Goal: Check status: Check status

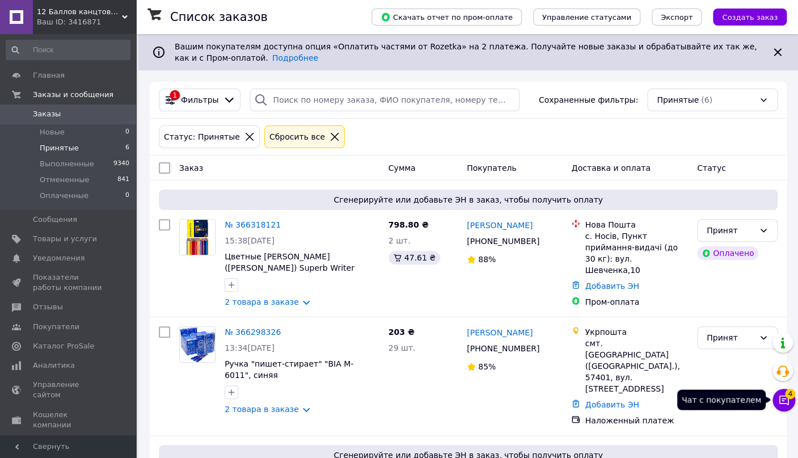
click at [786, 395] on span "4" at bounding box center [790, 394] width 10 height 10
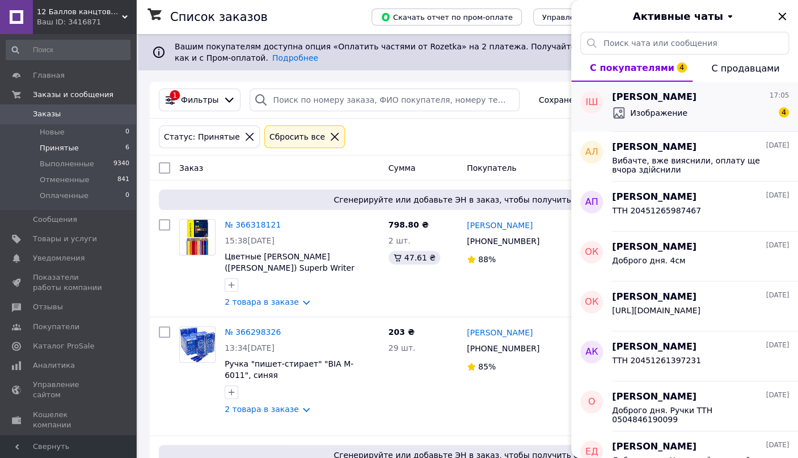
click at [655, 107] on span "Изображение" at bounding box center [658, 112] width 57 height 11
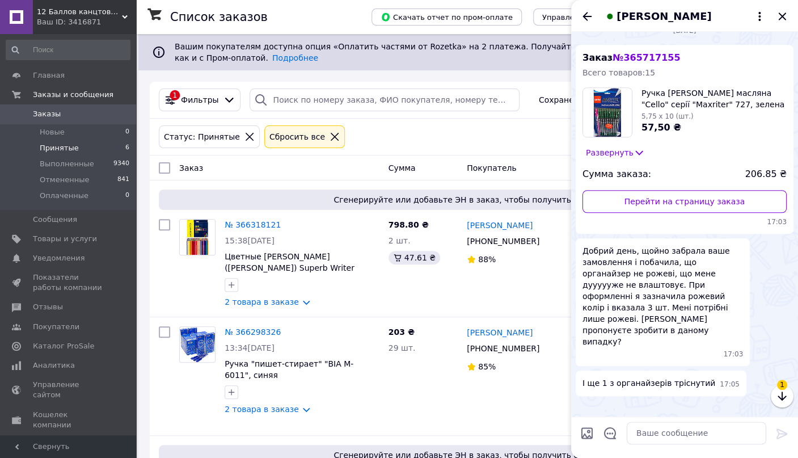
scroll to position [381, 0]
click at [585, 402] on img at bounding box center [580, 406] width 9 height 9
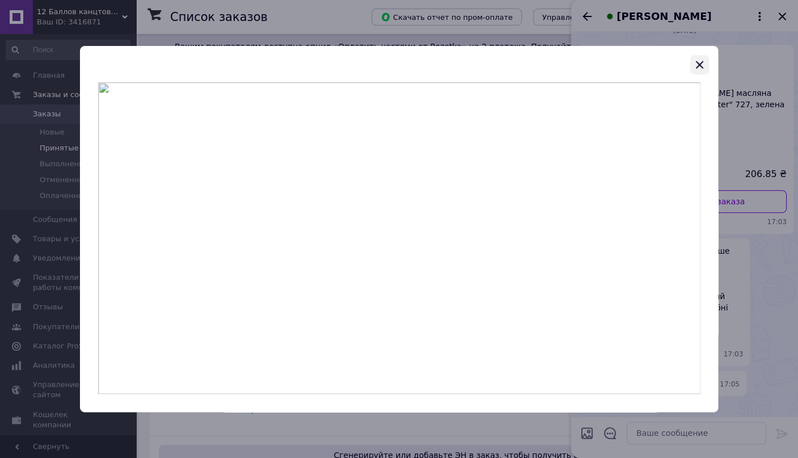
click at [703, 66] on icon "button" at bounding box center [700, 65] width 14 height 14
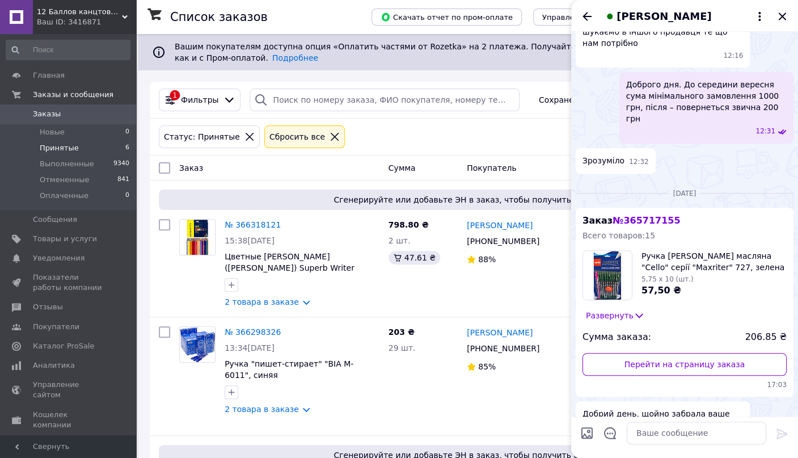
scroll to position [129, 0]
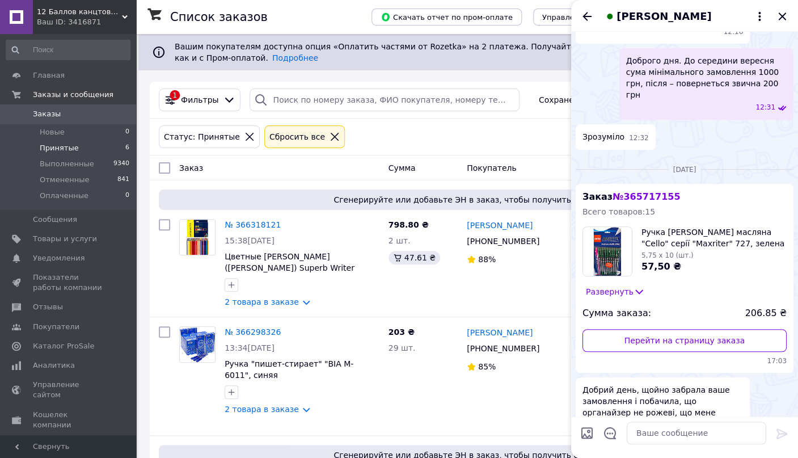
click at [634, 191] on span "№ 365717155" at bounding box center [646, 196] width 67 height 11
copy span "№ 365717155"
click at [644, 191] on span "№ 365717155" at bounding box center [646, 196] width 67 height 11
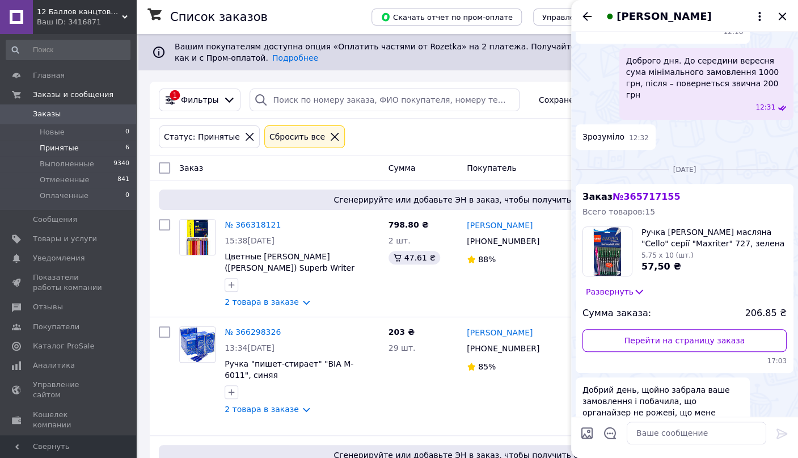
copy span "№ 365717155"
click at [74, 236] on span "Товары и услуги" at bounding box center [65, 239] width 64 height 10
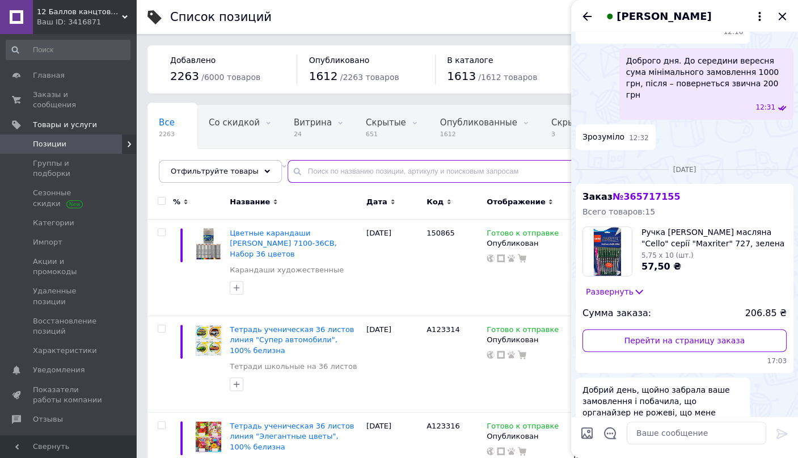
click at [324, 177] on input "text" at bounding box center [532, 171] width 488 height 23
paste input "365717155"
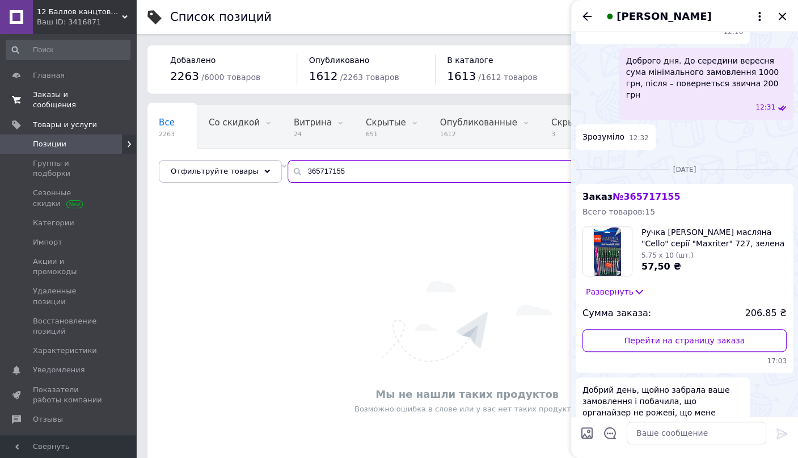
type input "365717155"
click at [83, 93] on span "Заказы и сообщения" at bounding box center [69, 100] width 72 height 20
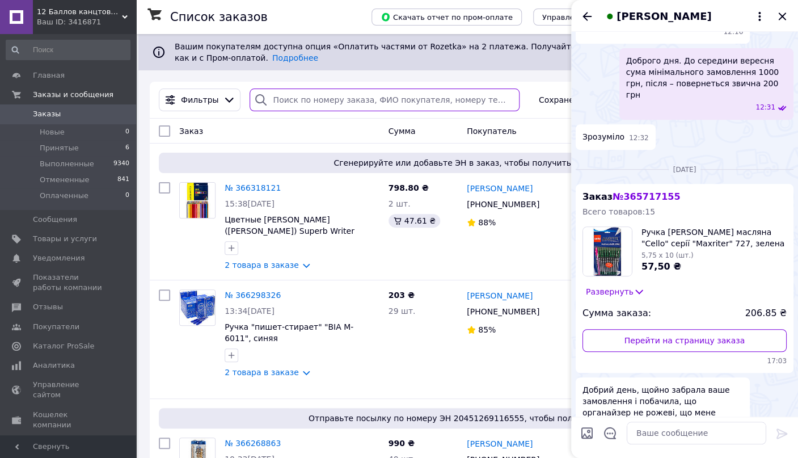
click at [310, 99] on input "search" at bounding box center [385, 99] width 270 height 23
paste input "365717155"
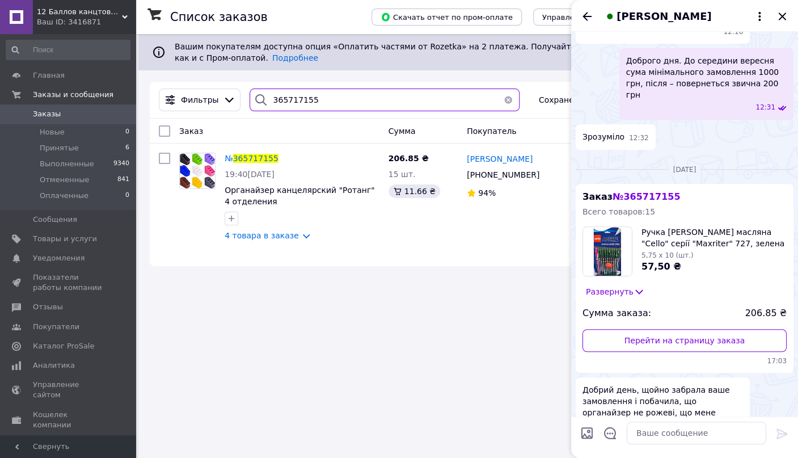
type input "365717155"
click at [464, 277] on div "Список заказов Скачать отчет по пром-оплате Управление статусами Экспорт Создат…" at bounding box center [468, 229] width 660 height 458
click at [782, 18] on icon "Закрыть" at bounding box center [782, 17] width 14 height 14
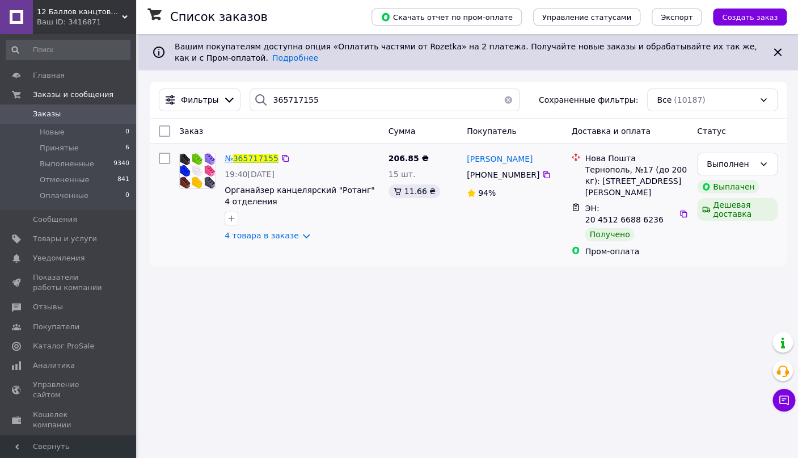
click at [248, 159] on span "365717155" at bounding box center [255, 158] width 45 height 9
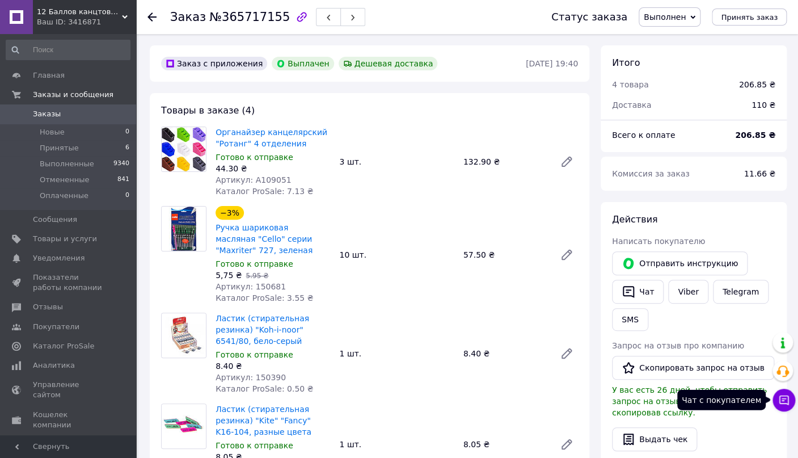
click at [783, 400] on icon at bounding box center [784, 400] width 10 height 10
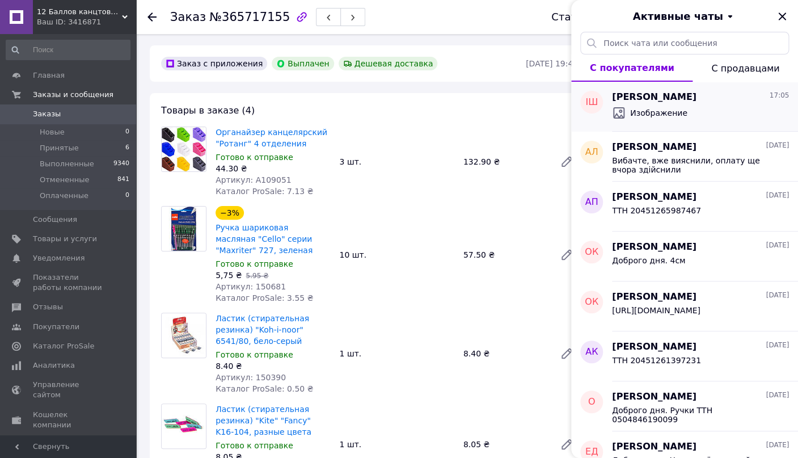
click at [697, 110] on div "Изображение" at bounding box center [700, 113] width 177 height 18
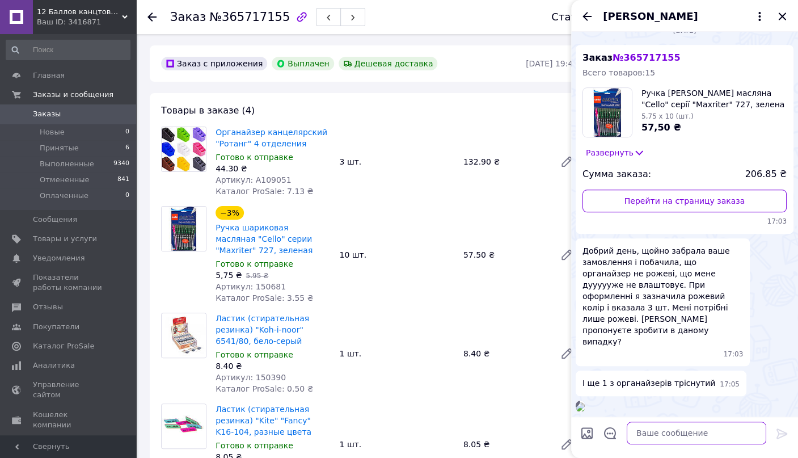
click at [673, 433] on textarea at bounding box center [697, 432] width 140 height 23
paste textarea "Ні в замовленні, ні в листуванні немає коментарів про колір органайзера. Якщо н…"
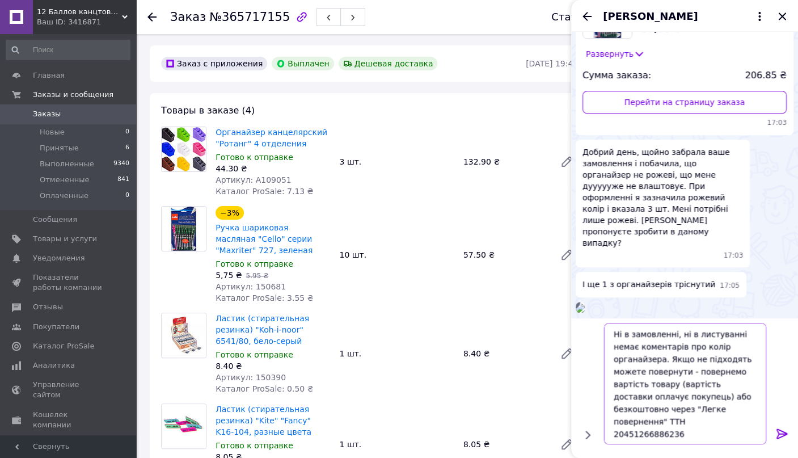
click at [614, 332] on textarea "Ні в замовленні, ні в листуванні немає коментарів про колір органайзера. Якщо н…" at bounding box center [685, 383] width 162 height 121
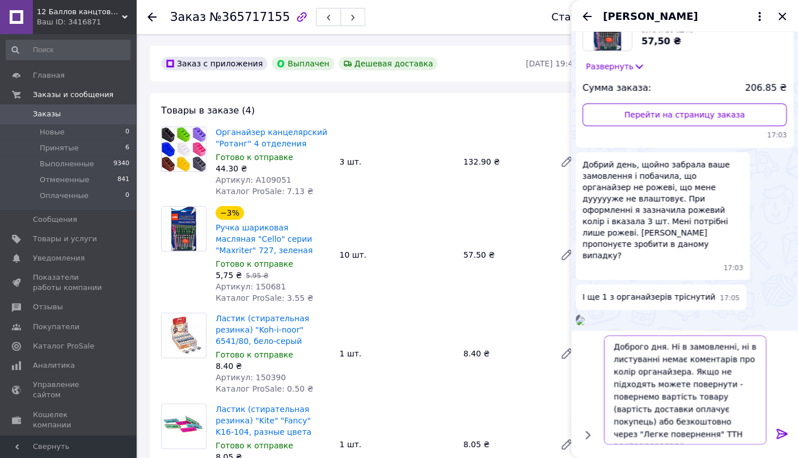
scroll to position [1, 0]
click at [723, 436] on textarea "Доброго дня. Ні в замовленні, ні в листуванні немає коментарів про колір органа…" at bounding box center [685, 389] width 162 height 109
click at [694, 433] on textarea "Доброго дня. Ні в замовленні, ні в листуванні немає коментарів про колір органа…" at bounding box center [685, 389] width 162 height 109
paste textarea "Нової пошти"
type textarea "Доброго дня. Ні в замовленні, ні в листуванні немає коментарів про колір органа…"
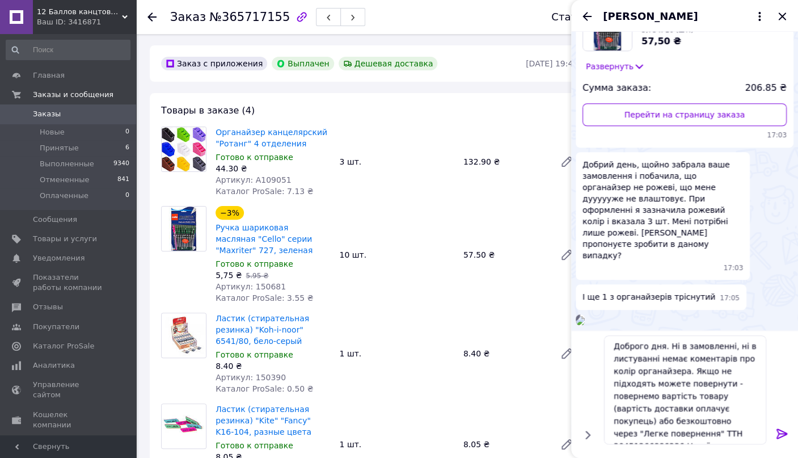
click at [784, 431] on icon at bounding box center [782, 434] width 14 height 14
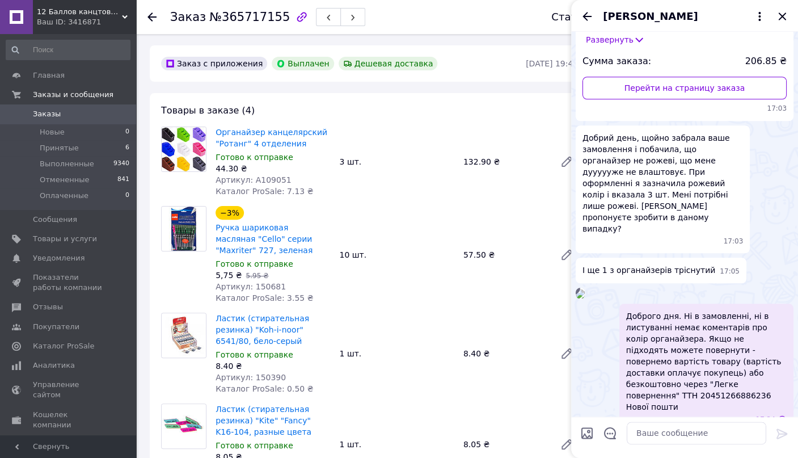
scroll to position [472, 0]
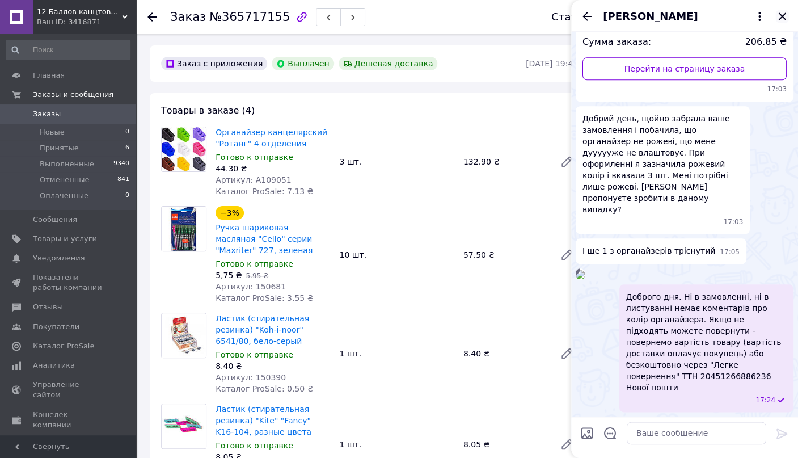
click at [781, 15] on icon "Закрыть" at bounding box center [781, 15] width 7 height 7
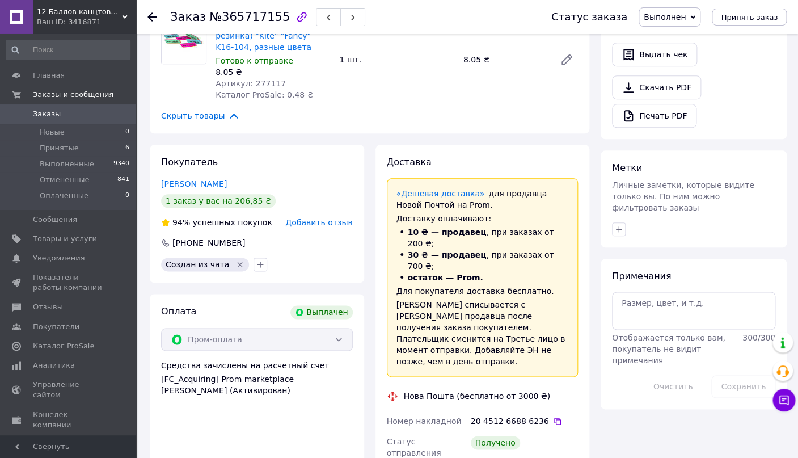
scroll to position [359, 0]
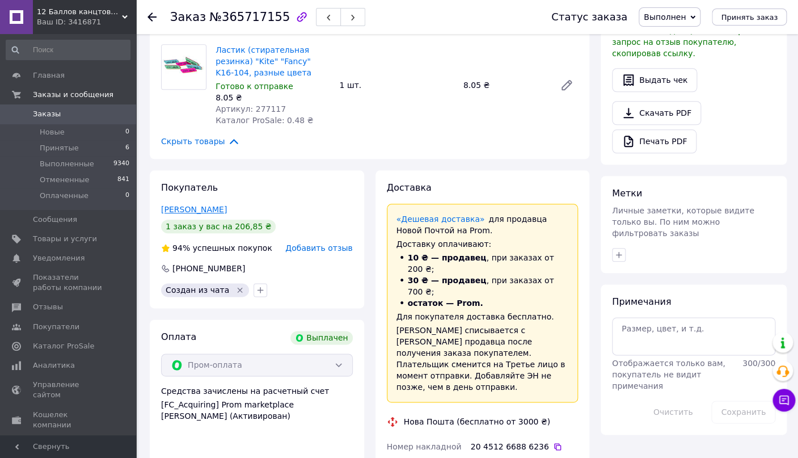
click at [180, 209] on link "[PERSON_NAME]" at bounding box center [194, 209] width 66 height 9
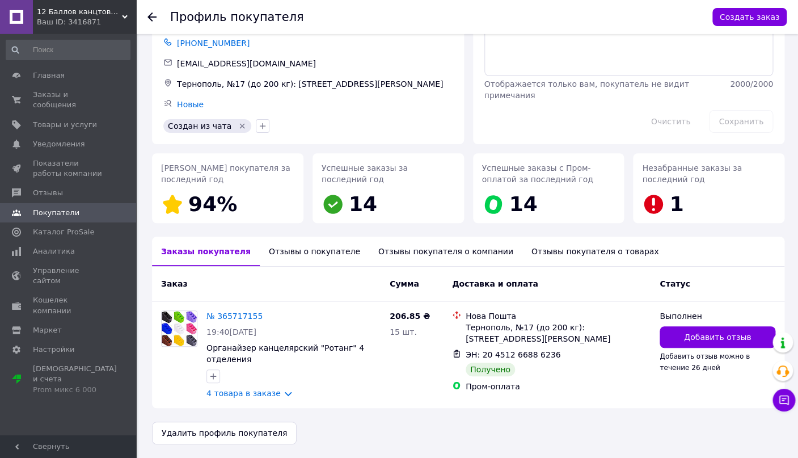
scroll to position [67, 0]
click at [308, 252] on div "Отзывы о покупателе" at bounding box center [314, 251] width 109 height 29
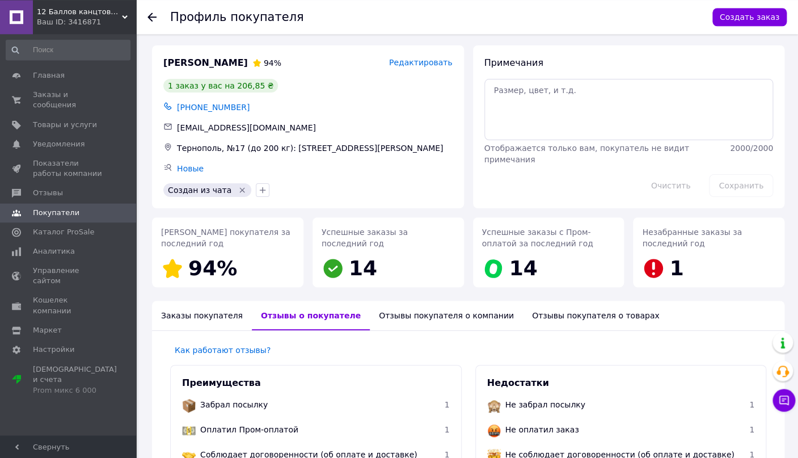
scroll to position [0, 0]
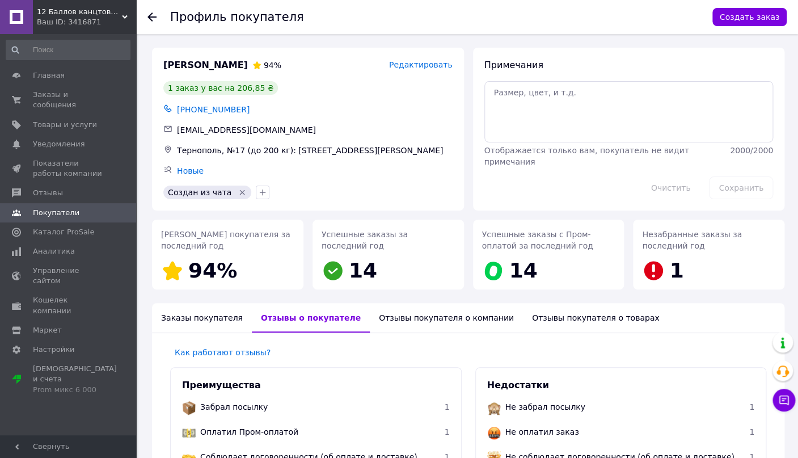
click at [395, 319] on div "Отзывы покупателя о компании" at bounding box center [446, 317] width 153 height 29
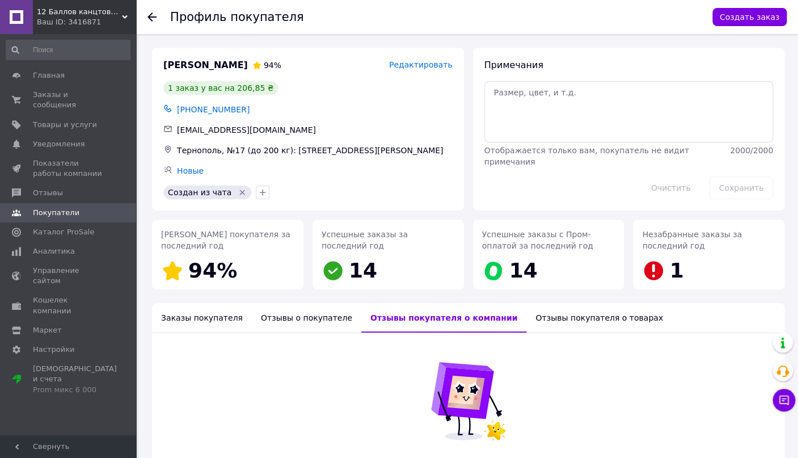
click at [200, 322] on div "Заказы покупателя" at bounding box center [202, 317] width 100 height 29
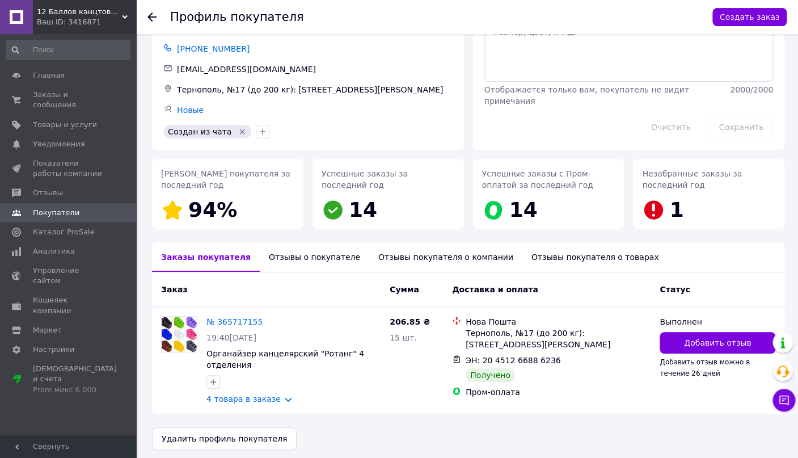
scroll to position [67, 0]
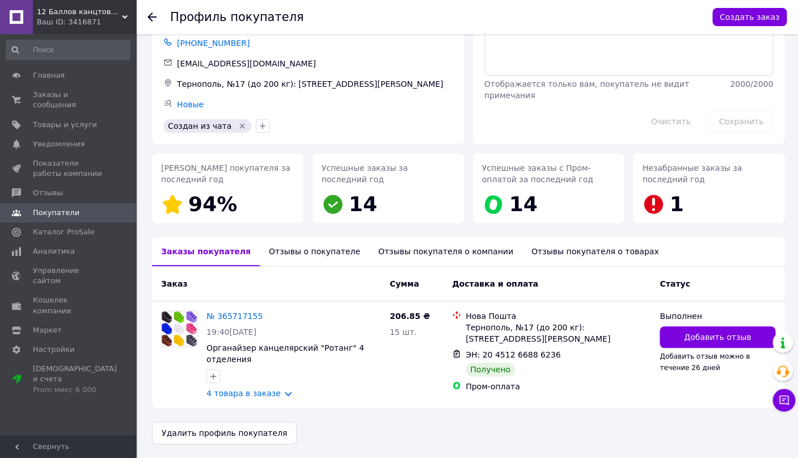
click at [285, 252] on div "Отзывы о покупателе" at bounding box center [314, 251] width 109 height 29
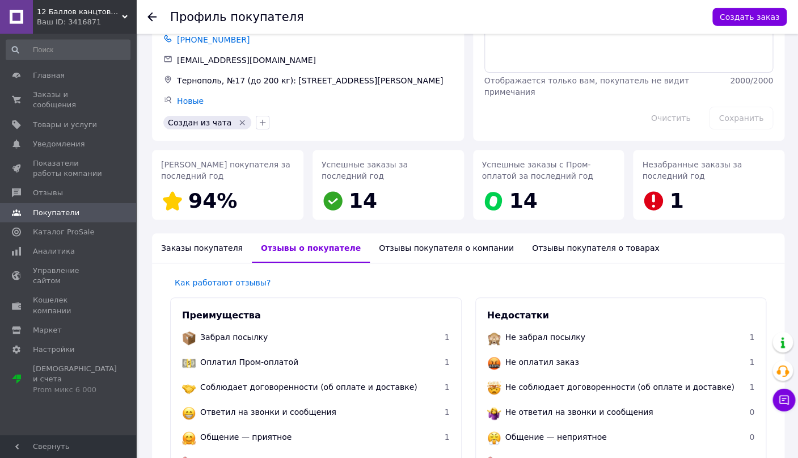
scroll to position [69, 0]
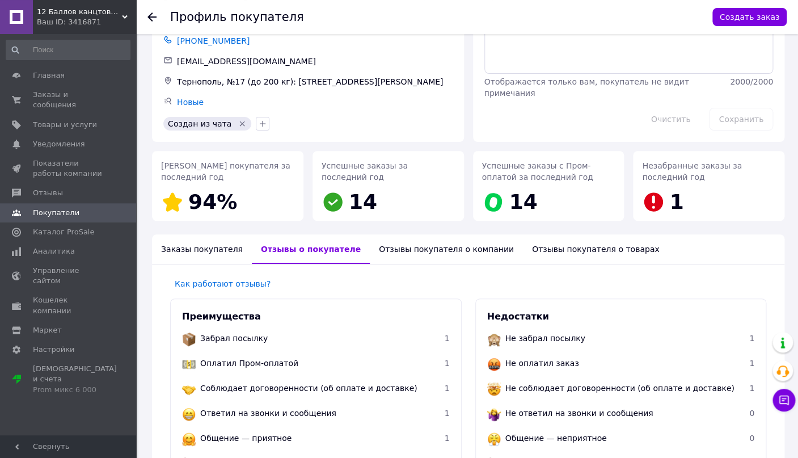
click at [217, 252] on div "Заказы покупателя" at bounding box center [202, 248] width 100 height 29
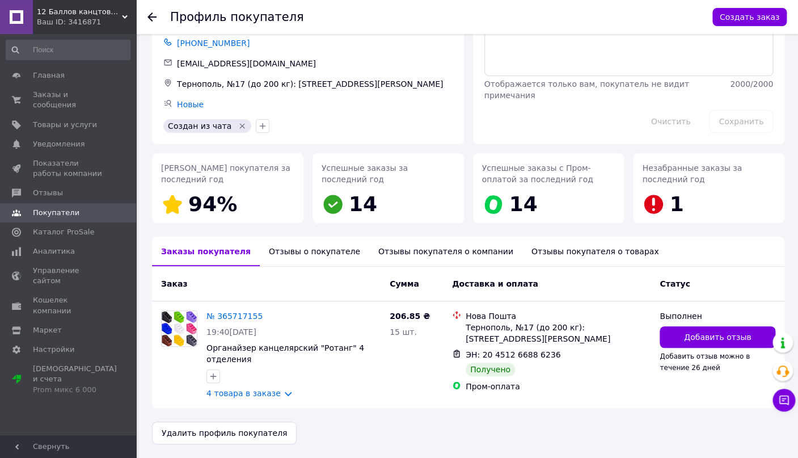
scroll to position [67, 0]
click at [408, 255] on div "Отзывы покупателя о компании" at bounding box center [445, 251] width 153 height 29
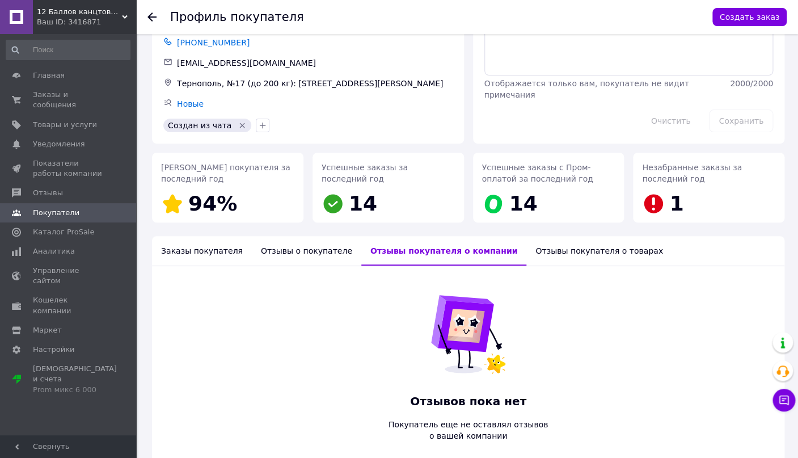
click at [228, 248] on div "Заказы покупателя" at bounding box center [202, 250] width 100 height 29
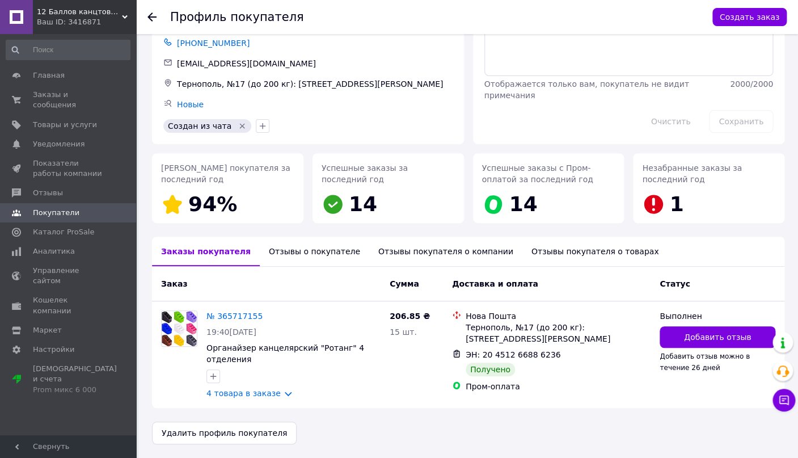
click at [288, 252] on div "Отзывы о покупателе" at bounding box center [314, 251] width 109 height 29
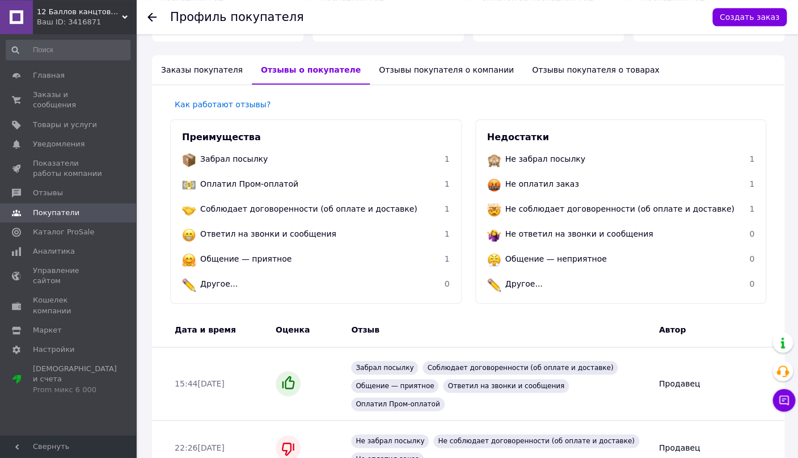
scroll to position [248, 0]
